Goal: Register for event/course

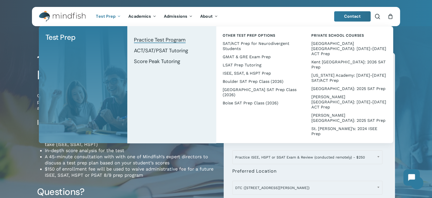
click at [152, 41] on span "Practice Test Program" at bounding box center [160, 39] width 52 height 7
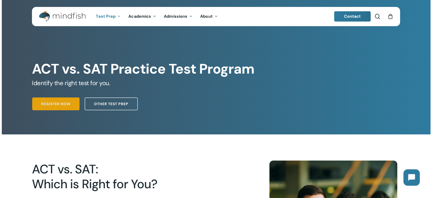
click at [46, 104] on span "Register Now" at bounding box center [55, 103] width 29 height 5
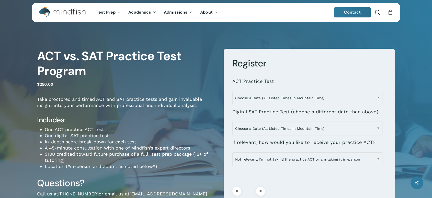
scroll to position [57, 0]
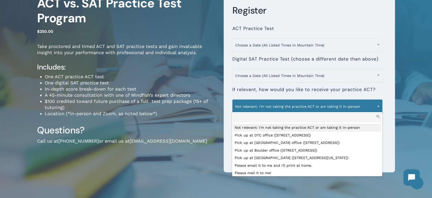
click at [318, 108] on span "Not relevant: I'm not taking the practice ACT or am taking it in-person" at bounding box center [308, 106] width 150 height 11
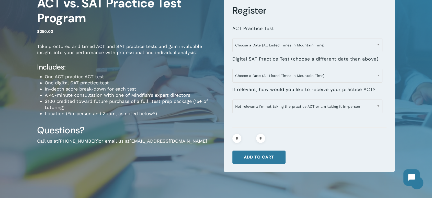
click at [321, 90] on label "If relevant, how would you like to receive your practice ACT?" at bounding box center [304, 89] width 143 height 6
click at [233, 99] on select "**********" at bounding box center [232, 99] width 0 height 0
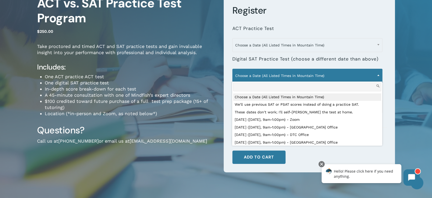
click at [321, 77] on span "Choose a Date (All Listed Times in Mountain Time)" at bounding box center [308, 75] width 150 height 11
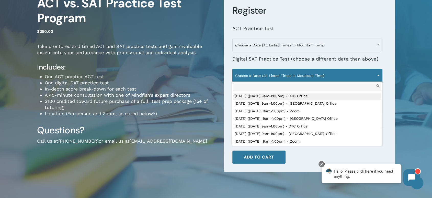
scroll to position [227, 0]
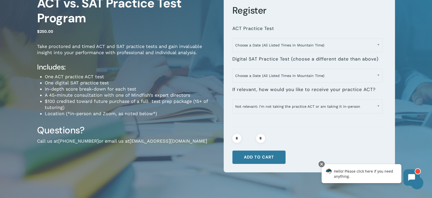
click at [196, 49] on p "Take proctored and timed ACT and SAT practice tests and gain invaluable insight…" at bounding box center [126, 52] width 179 height 19
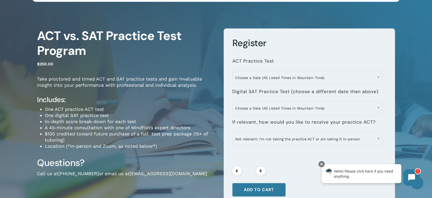
scroll to position [0, 0]
